Goal: Transaction & Acquisition: Purchase product/service

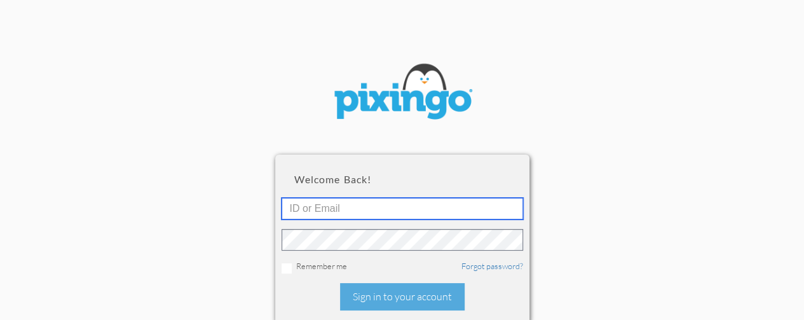
click at [430, 207] on input "text" at bounding box center [403, 209] width 242 height 22
type input "[EMAIL_ADDRESS][DOMAIN_NAME]"
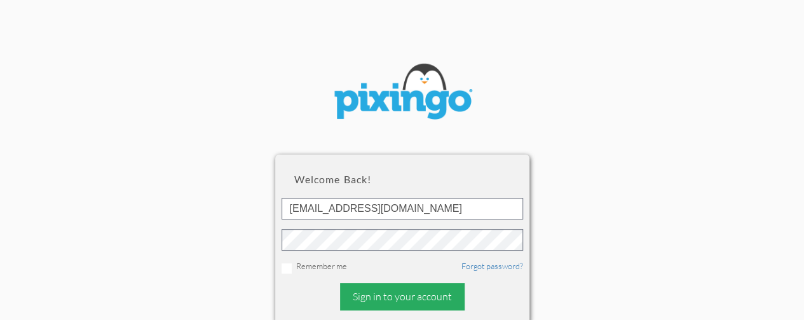
click at [415, 290] on div "Sign in to your account" at bounding box center [402, 296] width 125 height 27
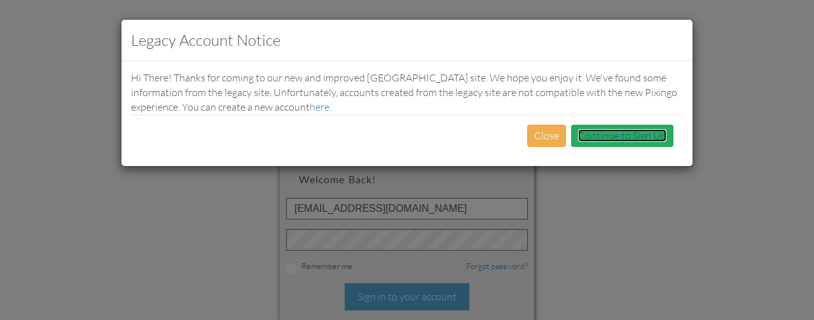
click at [608, 133] on link "Continue to Sign Up" at bounding box center [622, 135] width 88 height 13
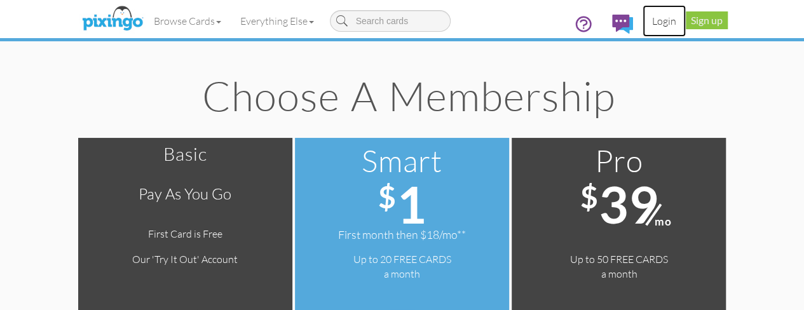
click at [686, 24] on link "Login" at bounding box center [664, 21] width 43 height 32
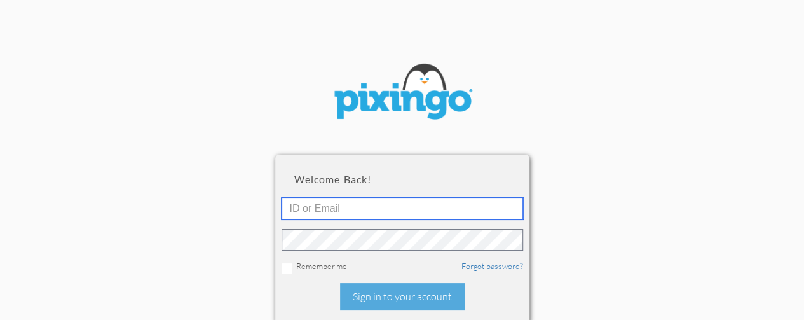
click at [437, 208] on input "text" at bounding box center [403, 209] width 242 height 22
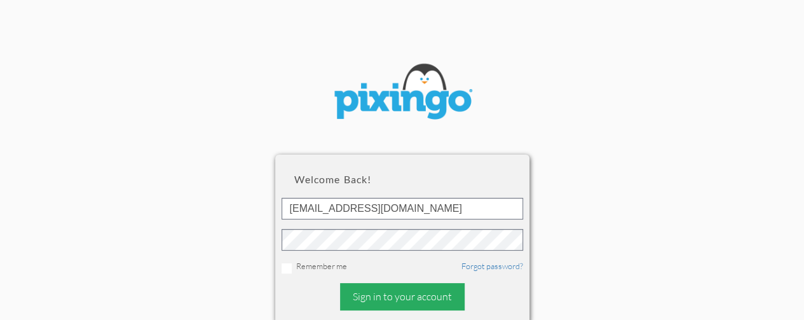
click at [394, 299] on div "Sign in to your account" at bounding box center [402, 296] width 125 height 27
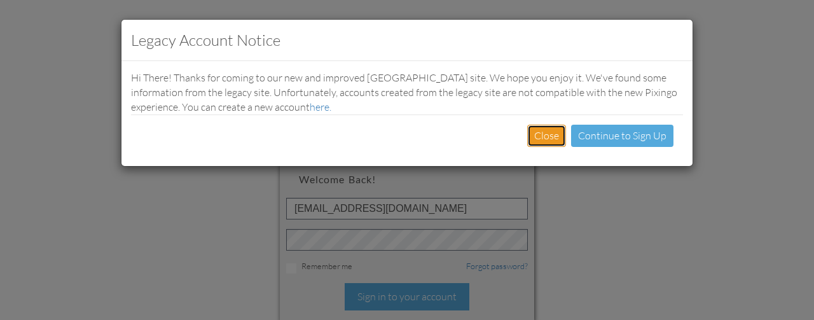
click at [556, 136] on button "Close" at bounding box center [546, 136] width 39 height 22
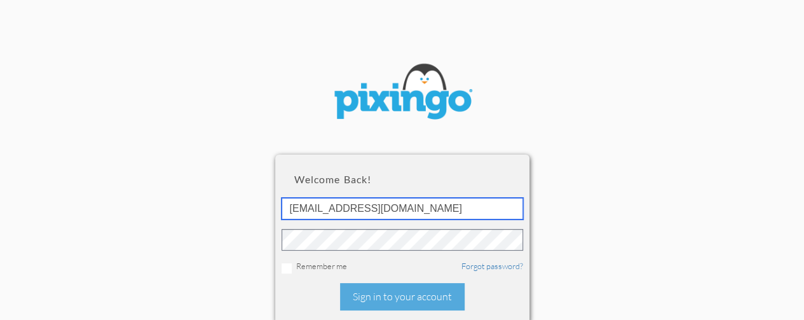
click at [486, 203] on input "[EMAIL_ADDRESS][DOMAIN_NAME]" at bounding box center [403, 209] width 242 height 22
type input "[EMAIL_ADDRESS][DOMAIN_NAME]"
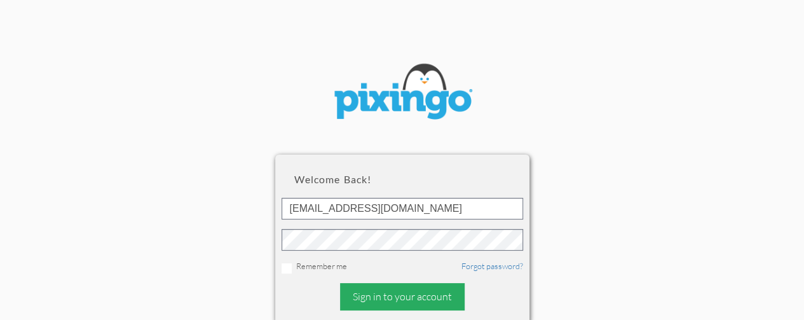
click at [406, 289] on div "Sign in to your account" at bounding box center [402, 296] width 125 height 27
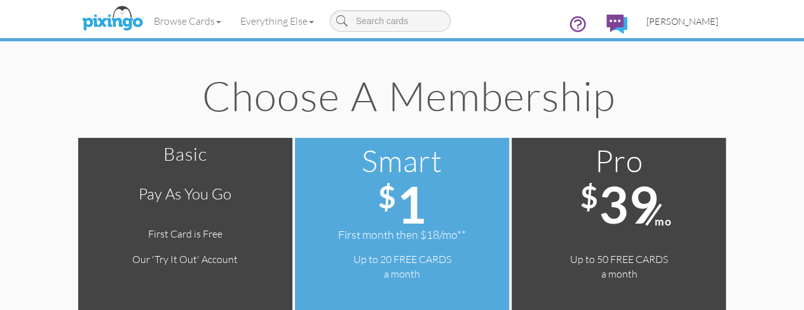
click at [728, 15] on link "[PERSON_NAME]" at bounding box center [682, 21] width 91 height 32
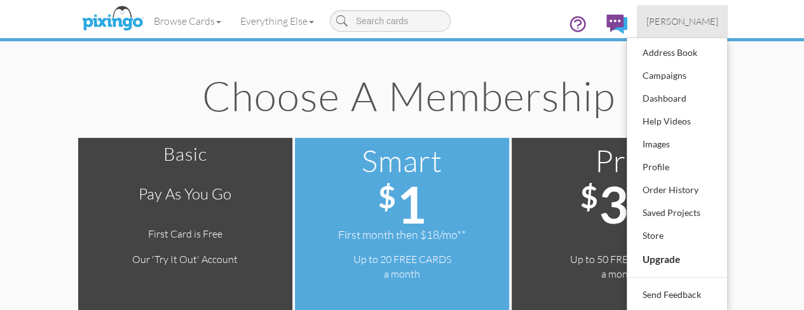
click at [675, 88] on h1 "Choose a Membership" at bounding box center [408, 95] width 619 height 44
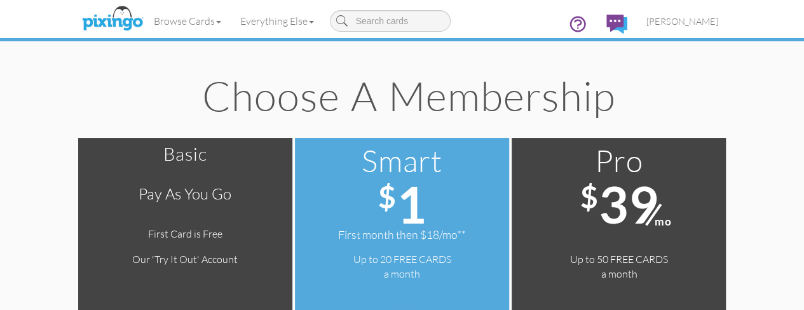
click at [658, 200] on span "39" at bounding box center [628, 204] width 60 height 61
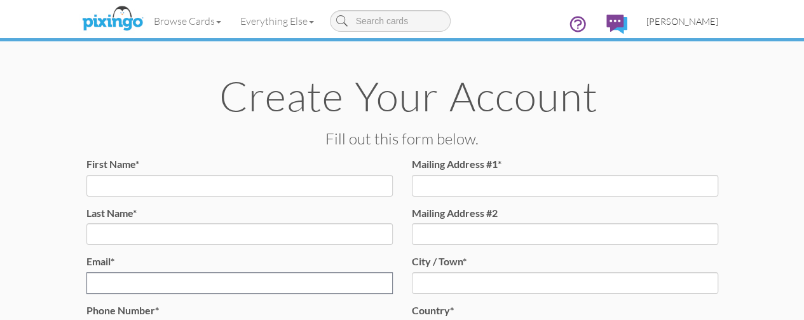
click at [718, 18] on span "[PERSON_NAME]" at bounding box center [682, 21] width 72 height 11
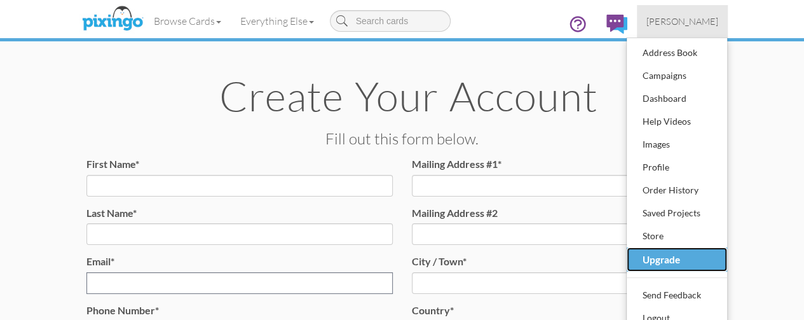
click at [714, 255] on div "Upgrade" at bounding box center [676, 259] width 75 height 20
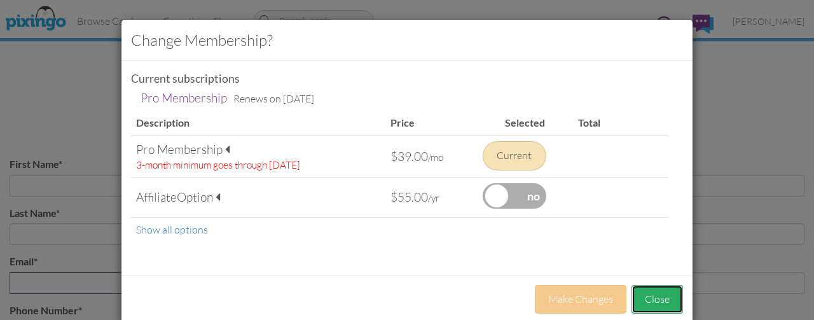
click at [648, 287] on button "Close" at bounding box center [656, 299] width 51 height 29
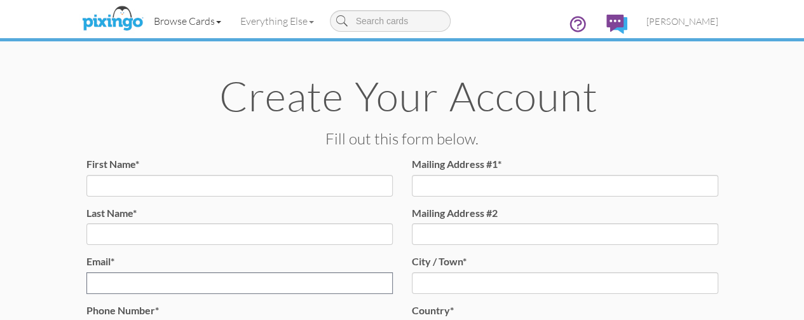
click at [144, 13] on link "Browse Cards" at bounding box center [187, 21] width 86 height 32
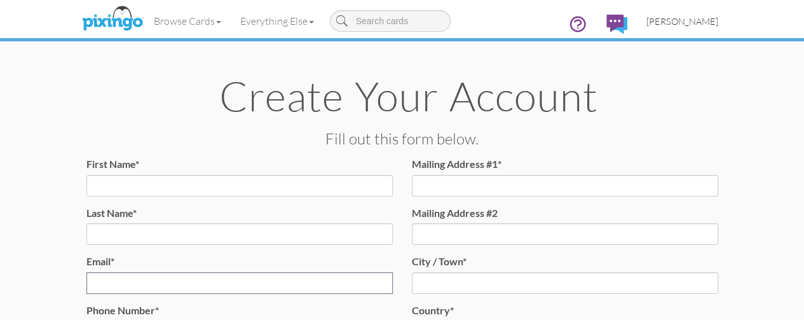
click at [718, 21] on span "[PERSON_NAME]" at bounding box center [682, 21] width 72 height 11
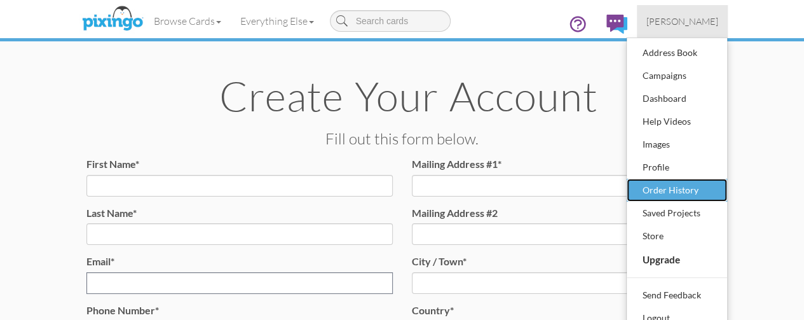
click at [714, 185] on div "Order History" at bounding box center [676, 190] width 75 height 19
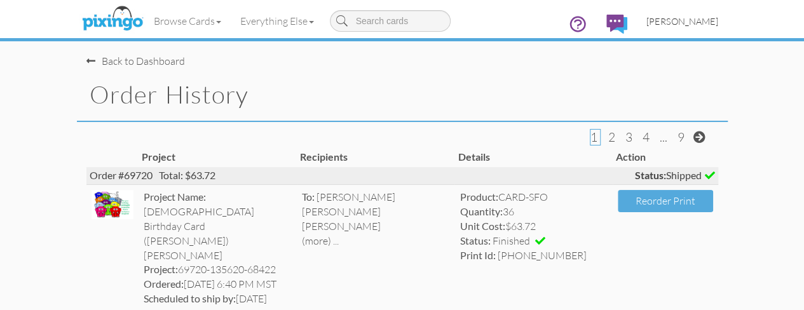
click at [718, 20] on span "[PERSON_NAME]" at bounding box center [682, 21] width 72 height 11
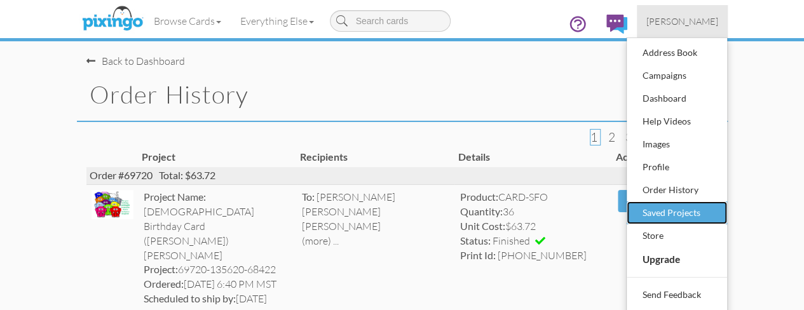
click at [714, 213] on div "Saved Projects" at bounding box center [676, 212] width 75 height 19
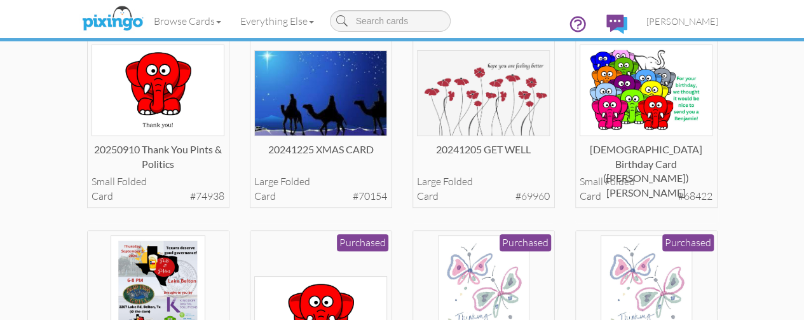
scroll to position [153, 0]
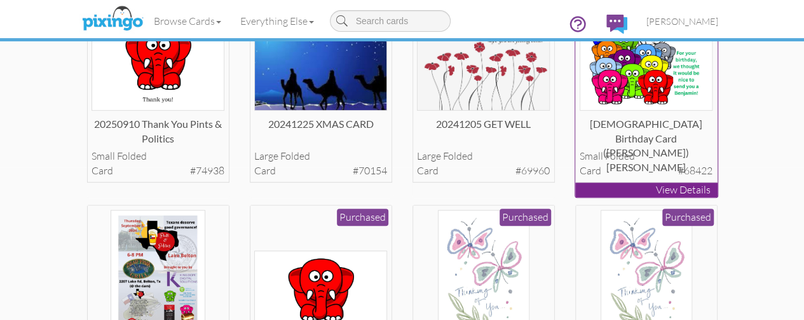
click at [713, 142] on div "[DEMOGRAPHIC_DATA] Birthday Card ([PERSON_NAME]) [PERSON_NAME]" at bounding box center [646, 129] width 133 height 25
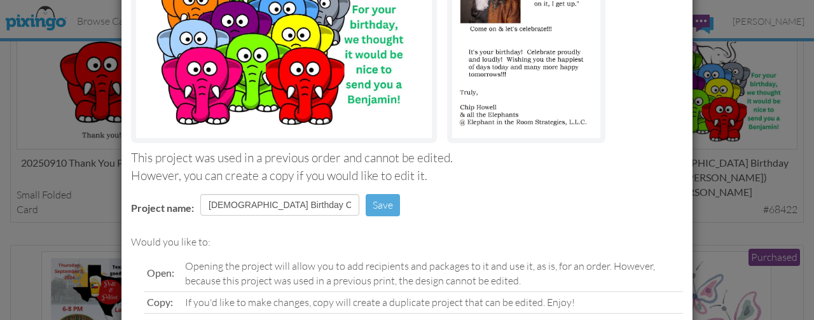
scroll to position [245, 0]
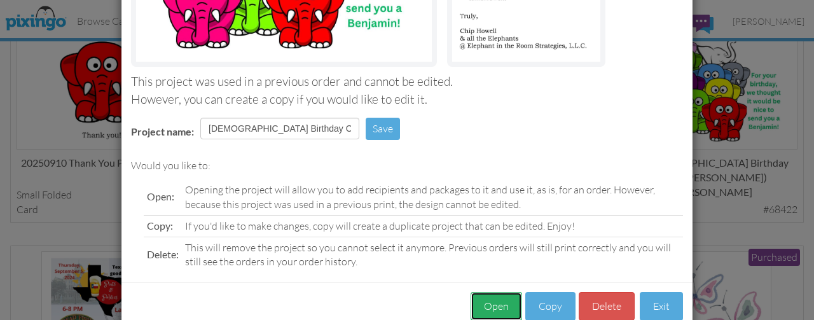
click at [496, 302] on button "Open" at bounding box center [495, 306] width 51 height 29
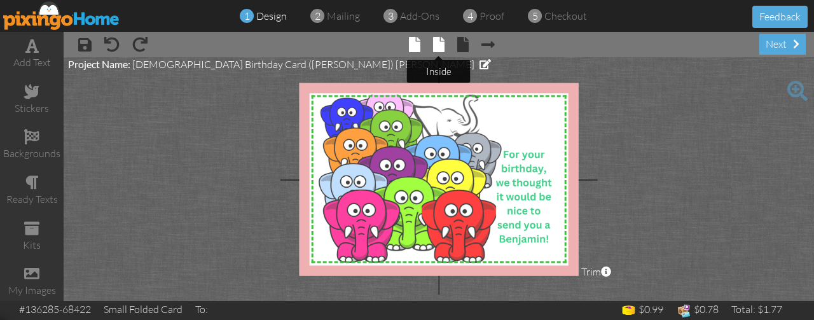
click at [440, 50] on span at bounding box center [438, 44] width 11 height 15
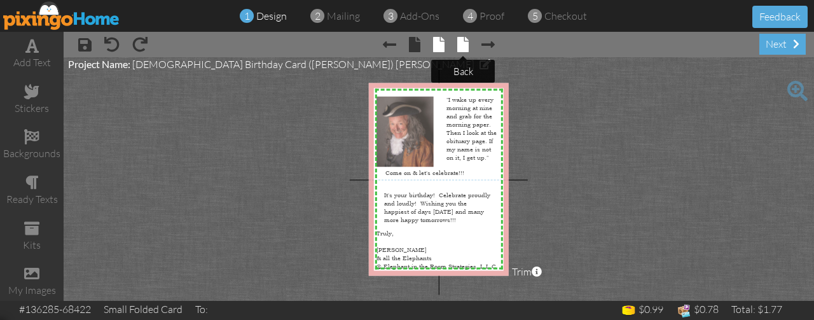
click at [468, 48] on span at bounding box center [462, 44] width 11 height 15
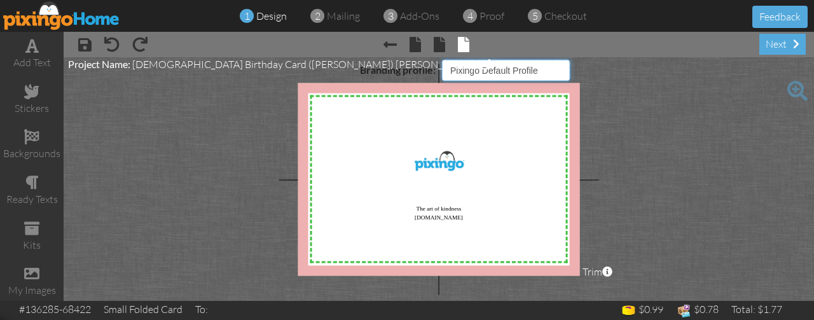
click at [559, 72] on select "Pixingo Default Profile EITRS" at bounding box center [506, 70] width 128 height 22
select select "object:2277"
click at [442, 59] on select "Pixingo Default Profile EITRS" at bounding box center [506, 70] width 128 height 22
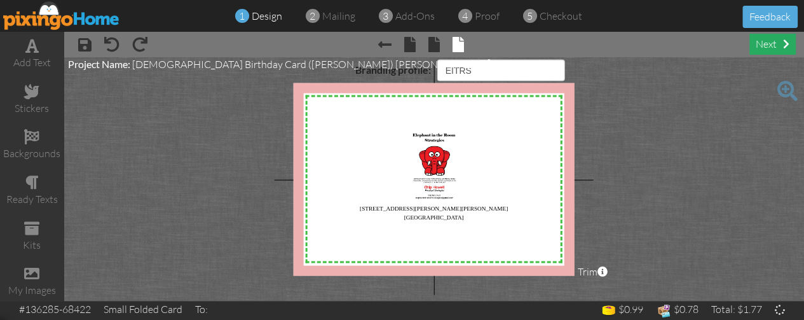
click at [761, 51] on div "next" at bounding box center [772, 44] width 46 height 21
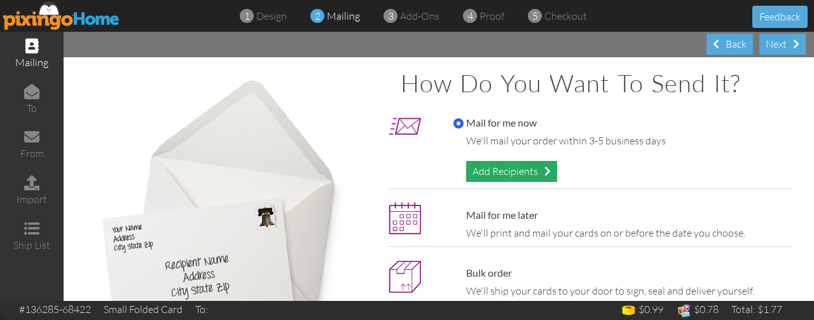
click at [514, 171] on div "Add Recipients" at bounding box center [511, 171] width 91 height 21
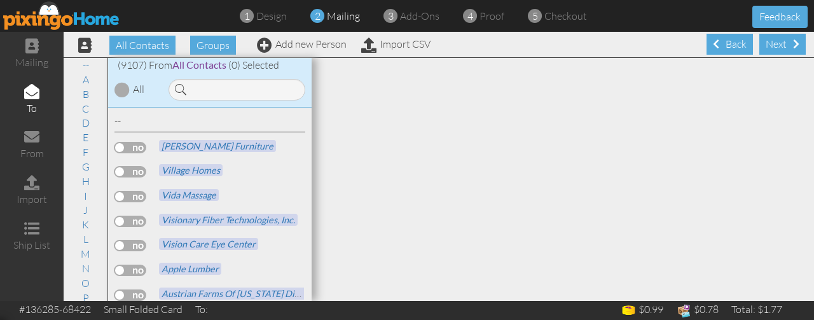
click at [245, 96] on input at bounding box center [236, 90] width 137 height 22
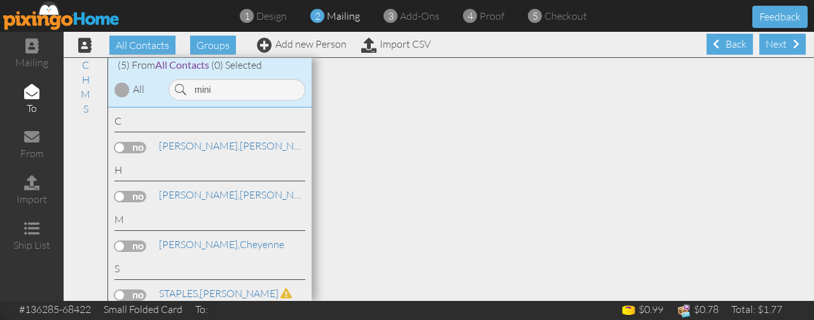
type input "mini"
click at [135, 242] on label at bounding box center [130, 245] width 32 height 11
click at [0, 0] on input "checkbox" at bounding box center [0, 0] width 0 height 0
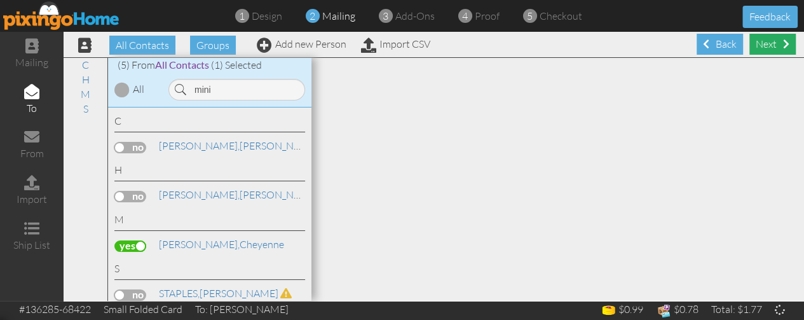
click at [767, 46] on div "Next" at bounding box center [772, 44] width 46 height 21
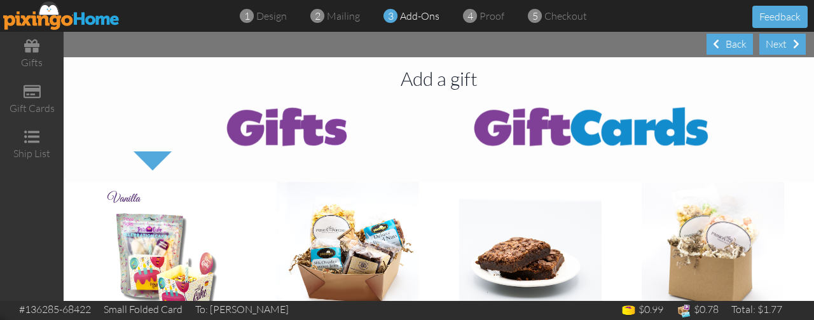
click at [767, 46] on div "Next" at bounding box center [782, 44] width 46 height 21
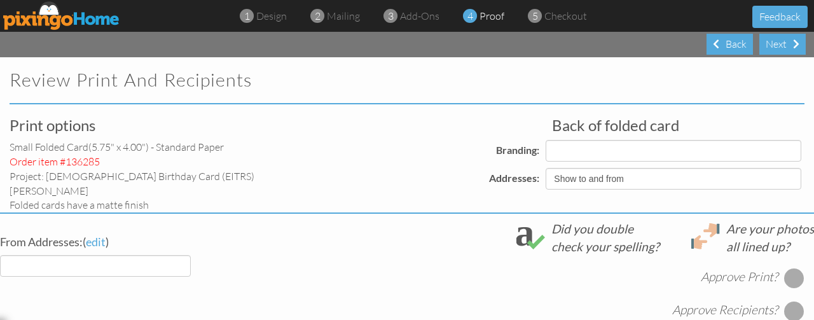
select select "object:35330"
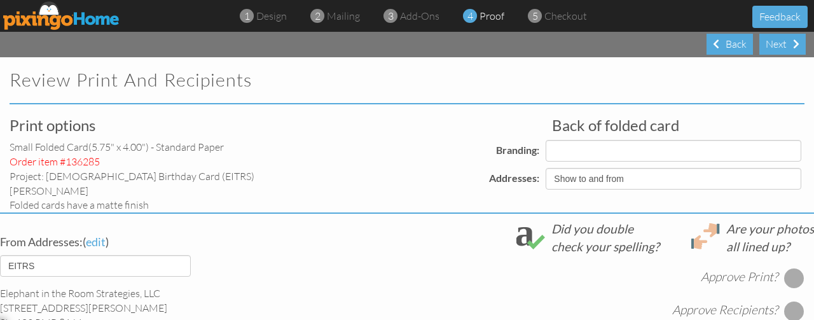
select select "object:35333"
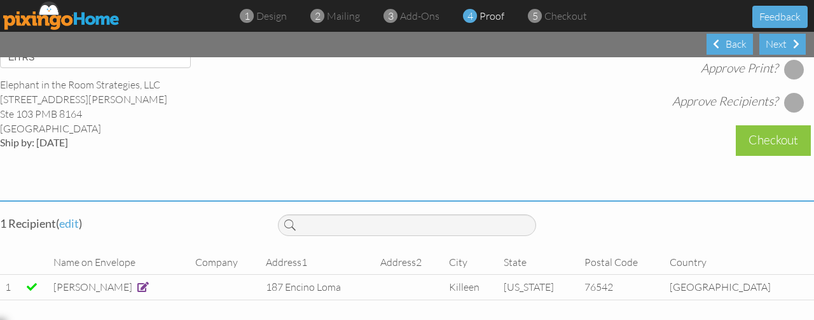
scroll to position [552, 0]
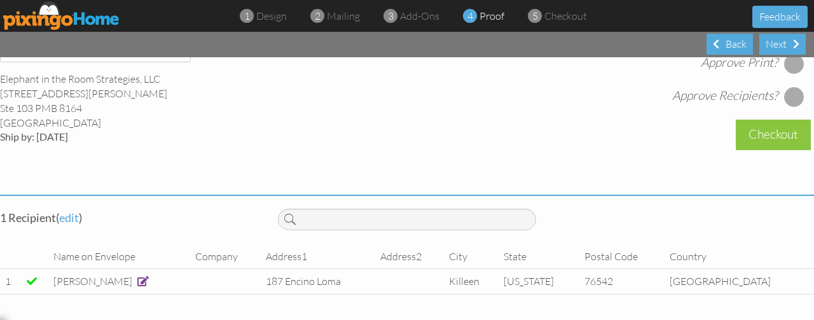
click at [144, 276] on span at bounding box center [142, 281] width 11 height 10
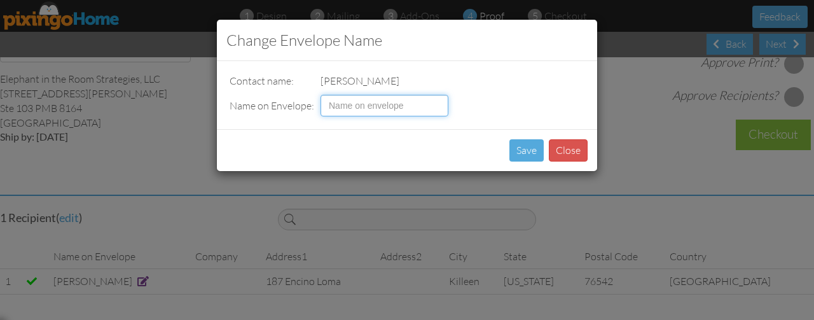
click at [364, 106] on input at bounding box center [384, 106] width 128 height 22
type input "[PERSON_NAME]"
click at [523, 149] on button "Save" at bounding box center [526, 150] width 34 height 22
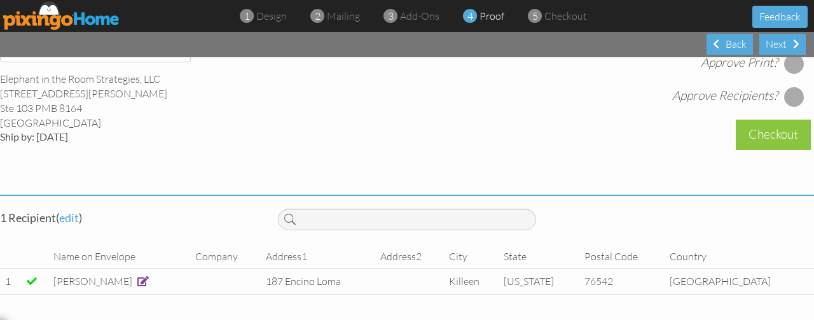
click at [789, 95] on div at bounding box center [794, 96] width 20 height 20
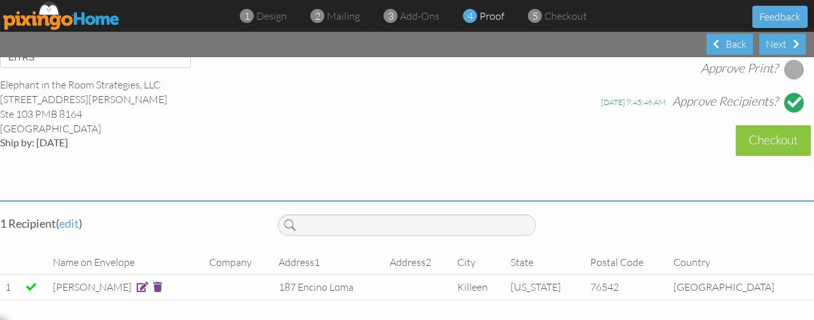
click at [784, 60] on div at bounding box center [794, 69] width 20 height 20
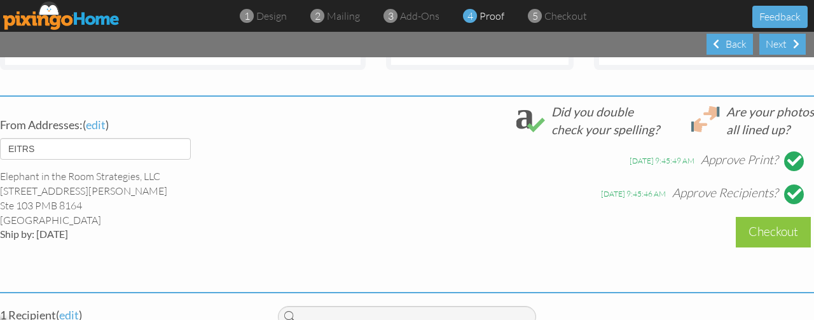
scroll to position [552, 0]
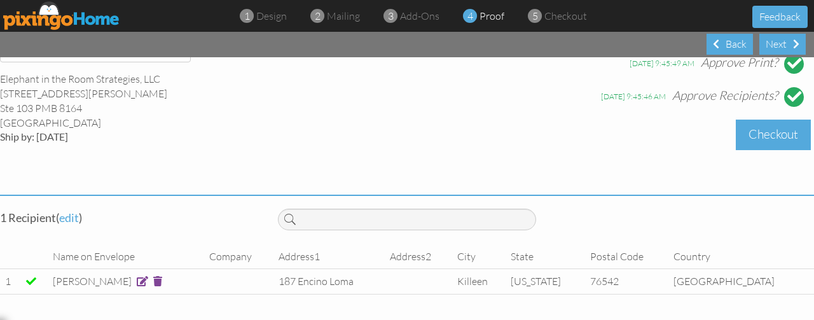
click at [758, 132] on div "Checkout" at bounding box center [772, 134] width 75 height 30
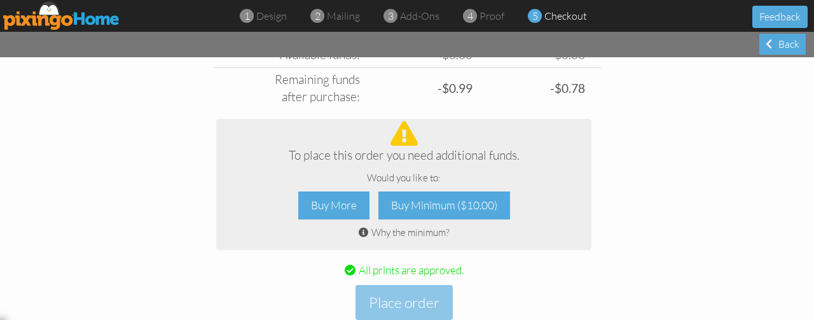
scroll to position [636, 0]
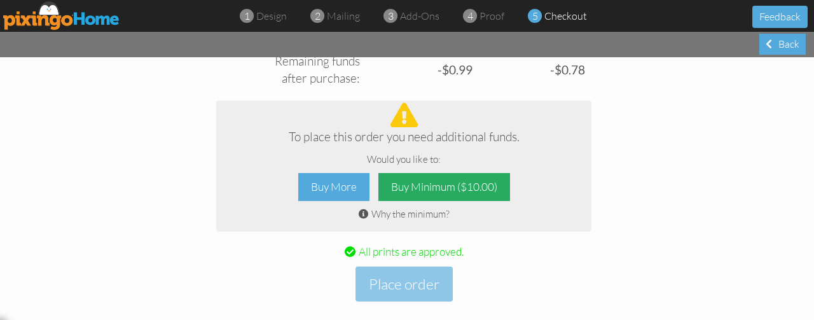
click at [447, 174] on div "Buy Minimum ($10.00)" at bounding box center [444, 187] width 132 height 29
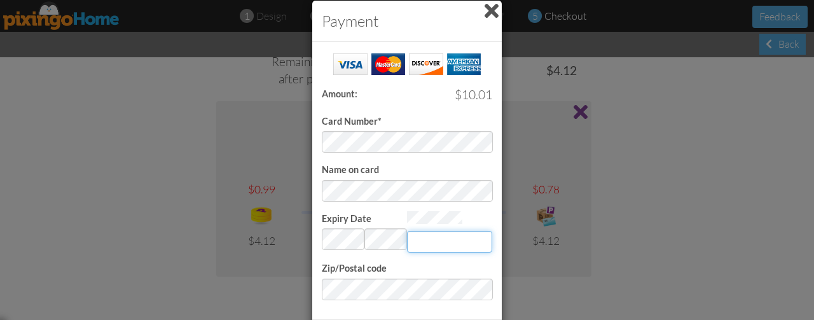
type input "721"
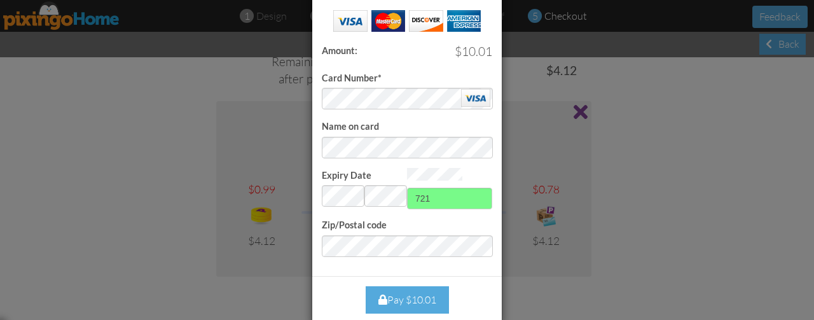
click at [423, 287] on div "Pay $10.01" at bounding box center [406, 299] width 83 height 27
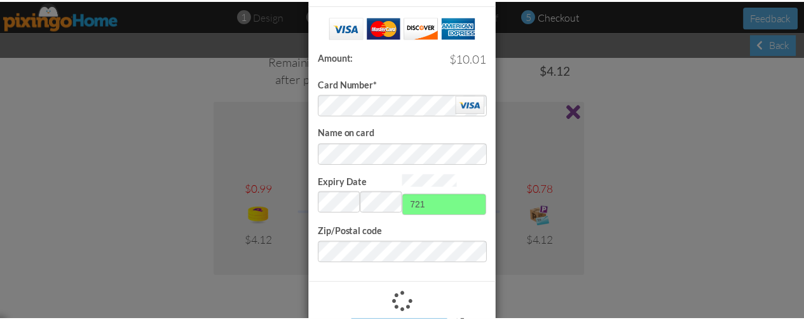
scroll to position [0, 0]
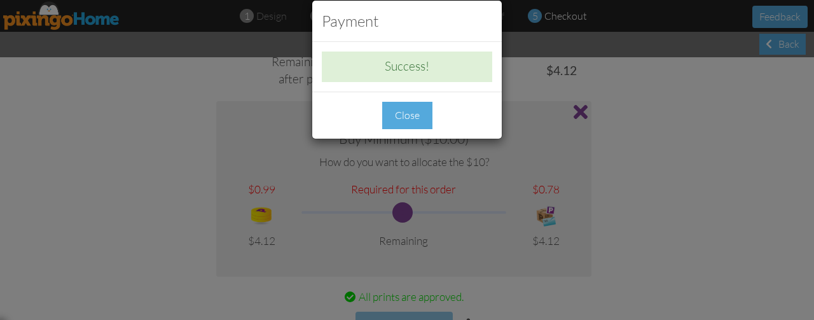
click at [404, 117] on div "Close" at bounding box center [407, 115] width 50 height 27
